Goal: Information Seeking & Learning: Check status

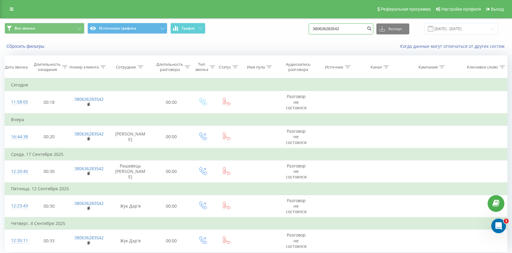
click at [349, 31] on input "380636283542" at bounding box center [341, 28] width 65 height 11
paste input "995148000"
type input "380995148000"
click at [372, 30] on icon "submit" at bounding box center [369, 28] width 5 height 4
